Goal: Task Accomplishment & Management: Complete application form

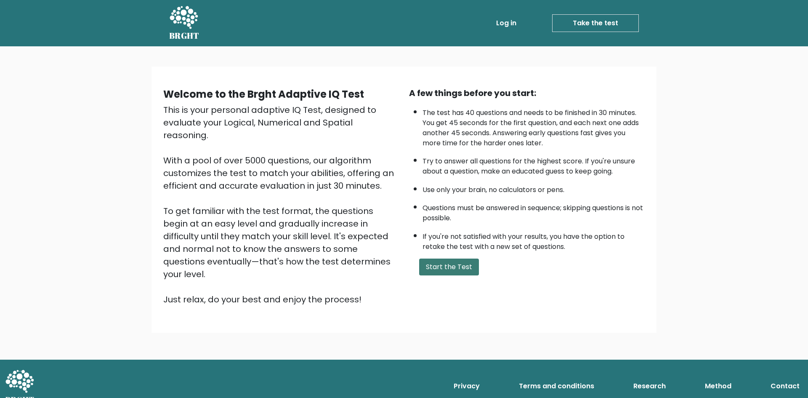
click at [445, 263] on button "Start the Test" at bounding box center [449, 266] width 60 height 17
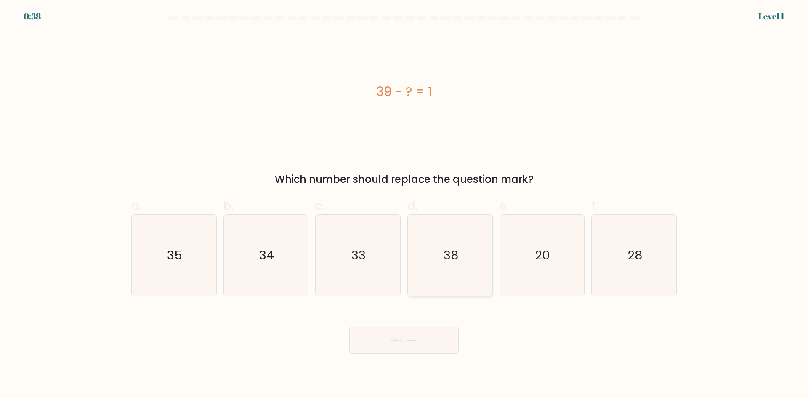
click at [466, 271] on icon "38" at bounding box center [449, 255] width 81 height 81
click at [404, 204] on input "d. 38" at bounding box center [404, 201] width 0 height 5
radio input "true"
click at [417, 337] on button "Next" at bounding box center [403, 339] width 109 height 27
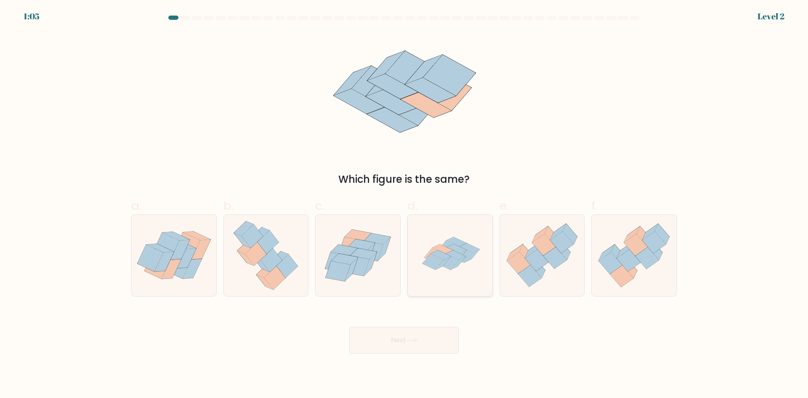
click at [449, 253] on icon at bounding box center [456, 254] width 20 height 9
click at [404, 204] on input "d." at bounding box center [404, 201] width 0 height 5
radio input "true"
click at [412, 336] on button "Next" at bounding box center [403, 339] width 109 height 27
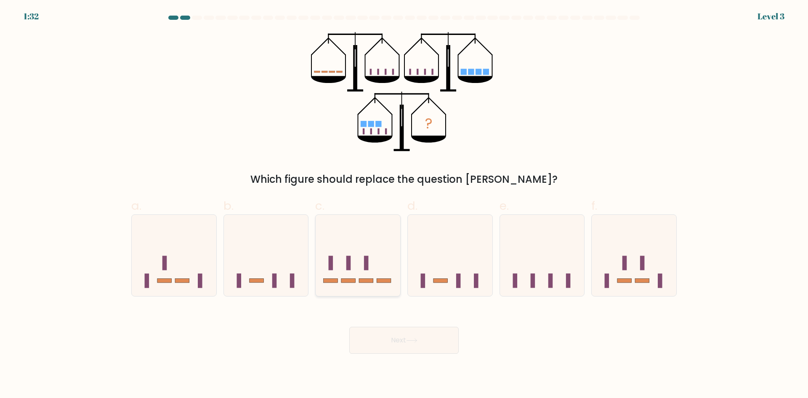
click at [361, 245] on icon at bounding box center [358, 255] width 85 height 70
click at [404, 204] on input "c." at bounding box center [404, 201] width 0 height 5
radio input "true"
click at [419, 347] on button "Next" at bounding box center [403, 339] width 109 height 27
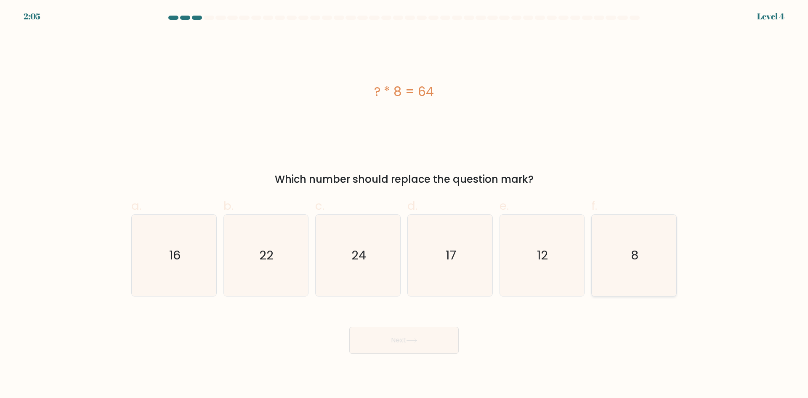
click at [653, 272] on icon "8" at bounding box center [633, 255] width 81 height 81
click at [404, 204] on input "f. 8" at bounding box center [404, 201] width 0 height 5
radio input "true"
click at [392, 348] on button "Next" at bounding box center [403, 339] width 109 height 27
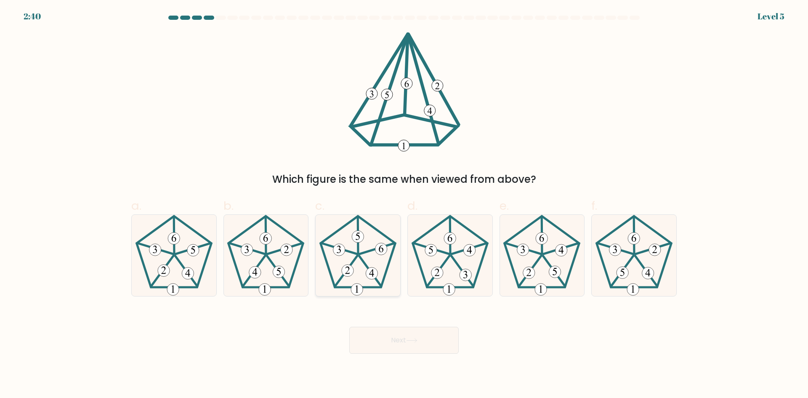
click at [359, 260] on icon at bounding box center [357, 255] width 81 height 81
click at [404, 204] on input "c." at bounding box center [404, 201] width 0 height 5
radio input "true"
click at [402, 340] on button "Next" at bounding box center [403, 339] width 109 height 27
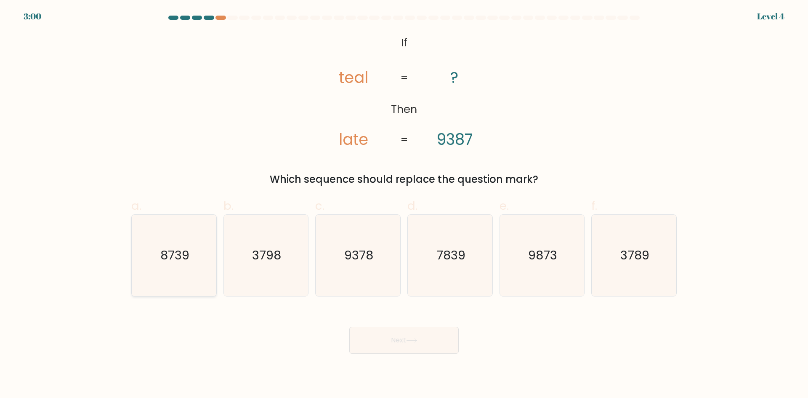
click at [170, 251] on text "8739" at bounding box center [174, 255] width 29 height 17
click at [404, 204] on input "a. 8739" at bounding box center [404, 201] width 0 height 5
radio input "true"
click at [425, 333] on button "Next" at bounding box center [403, 339] width 109 height 27
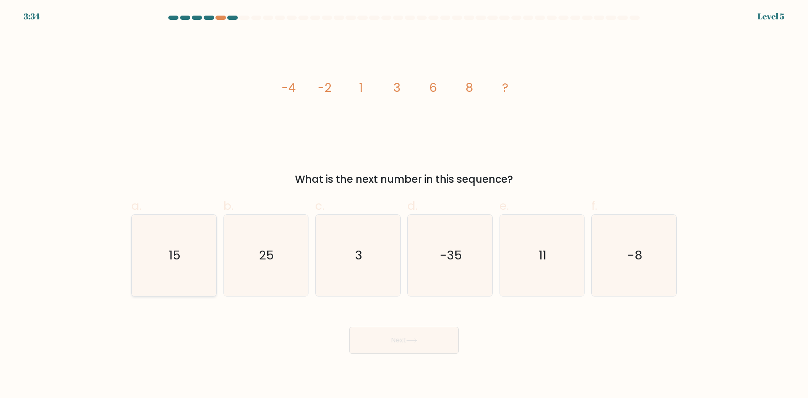
click at [188, 255] on icon "15" at bounding box center [173, 255] width 81 height 81
click at [404, 204] on input "a. 15" at bounding box center [404, 201] width 0 height 5
radio input "true"
click at [435, 337] on button "Next" at bounding box center [403, 339] width 109 height 27
click at [390, 329] on button "Next" at bounding box center [403, 339] width 109 height 27
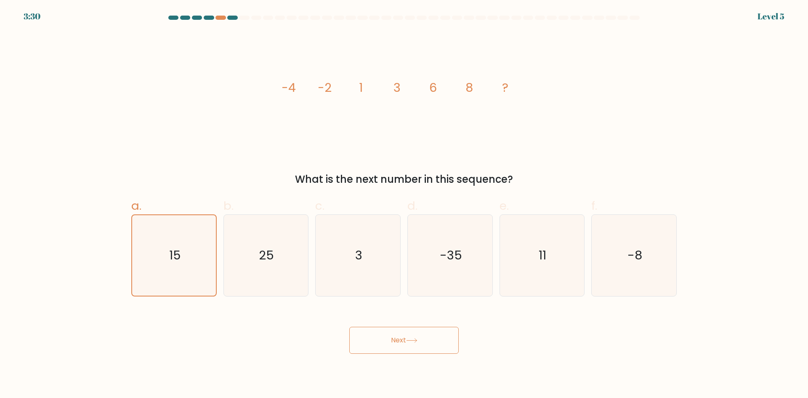
click at [392, 338] on button "Next" at bounding box center [403, 339] width 109 height 27
click at [416, 343] on button "Next" at bounding box center [403, 339] width 109 height 27
click at [241, 253] on icon "25" at bounding box center [265, 255] width 81 height 81
click at [404, 204] on input "b. 25" at bounding box center [404, 201] width 0 height 5
radio input "true"
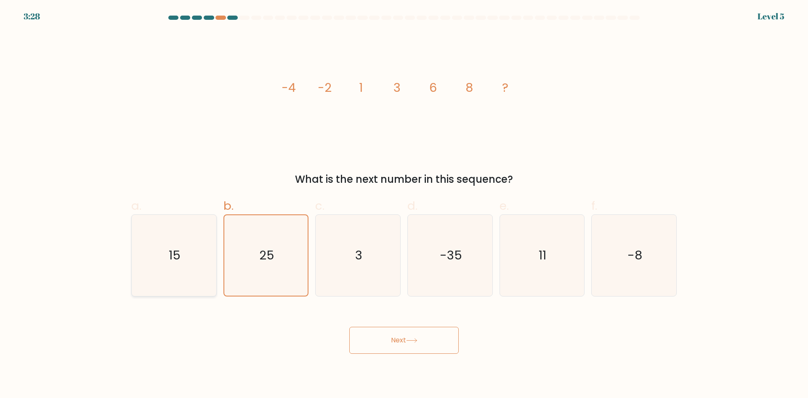
click at [186, 262] on icon "15" at bounding box center [173, 255] width 81 height 81
click at [404, 204] on input "a. 15" at bounding box center [404, 201] width 0 height 5
radio input "true"
click at [404, 348] on button "Next" at bounding box center [403, 339] width 109 height 27
click at [272, 272] on icon "25" at bounding box center [265, 255] width 81 height 81
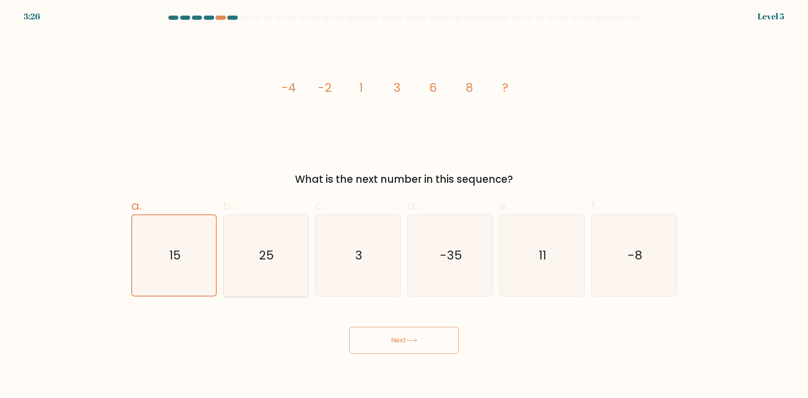
click at [404, 204] on input "b. 25" at bounding box center [404, 201] width 0 height 5
radio input "true"
click at [334, 258] on icon "3" at bounding box center [357, 255] width 81 height 81
click at [404, 204] on input "c. 3" at bounding box center [404, 201] width 0 height 5
radio input "true"
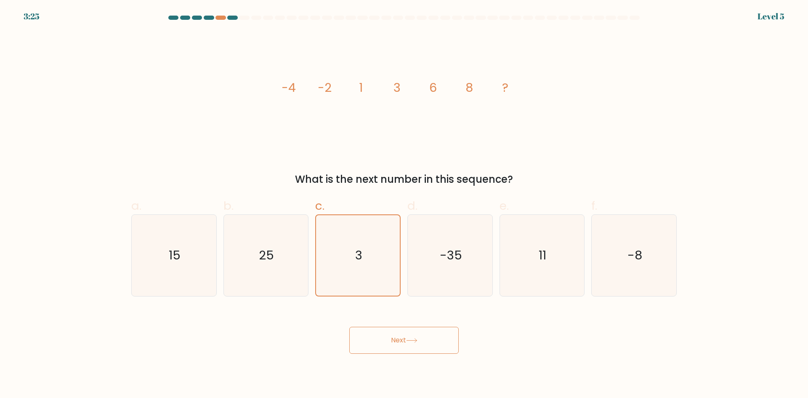
click at [393, 346] on button "Next" at bounding box center [403, 339] width 109 height 27
click at [263, 229] on icon "25" at bounding box center [265, 255] width 81 height 81
click at [404, 204] on input "b. 25" at bounding box center [404, 201] width 0 height 5
radio input "true"
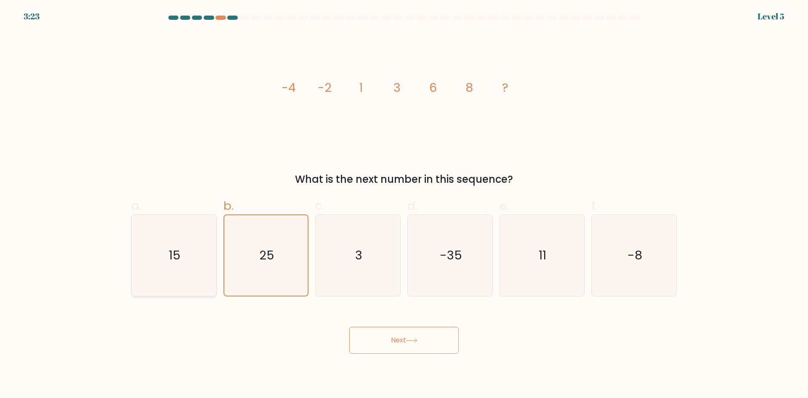
click at [187, 249] on icon "15" at bounding box center [173, 255] width 81 height 81
click at [404, 204] on input "a. 15" at bounding box center [404, 201] width 0 height 5
radio input "true"
drag, startPoint x: 575, startPoint y: 260, endPoint x: 464, endPoint y: 292, distance: 115.6
click at [575, 260] on icon "11" at bounding box center [541, 255] width 81 height 81
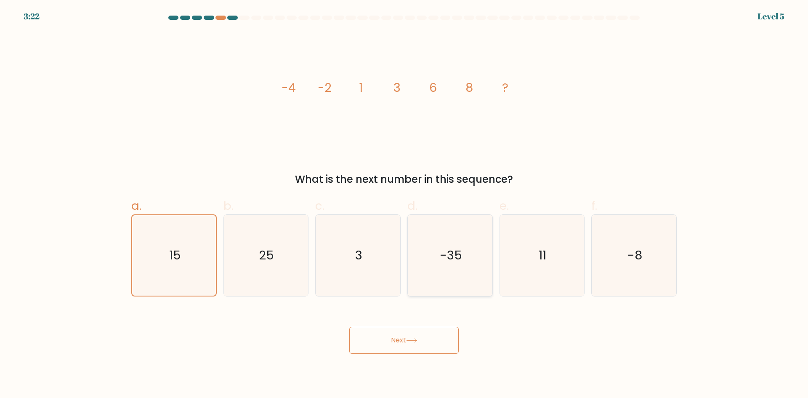
click at [404, 204] on input "e. 11" at bounding box center [404, 201] width 0 height 5
radio input "true"
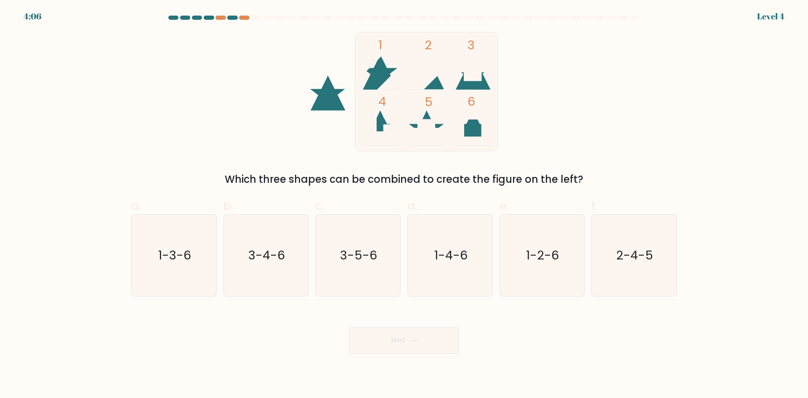
click at [420, 340] on button "Next" at bounding box center [403, 339] width 109 height 27
click at [537, 240] on icon "1-2-6" at bounding box center [541, 255] width 81 height 81
click at [404, 204] on input "e. 1-2-6" at bounding box center [404, 201] width 0 height 5
radio input "true"
click at [399, 348] on button "Next" at bounding box center [403, 339] width 109 height 27
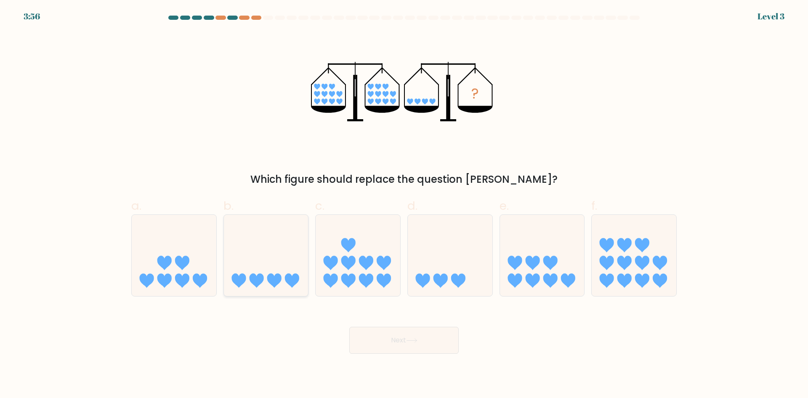
click at [281, 273] on icon at bounding box center [266, 255] width 85 height 70
click at [404, 204] on input "b." at bounding box center [404, 201] width 0 height 5
radio input "true"
click at [382, 337] on button "Next" at bounding box center [403, 339] width 109 height 27
